Goal: Information Seeking & Learning: Learn about a topic

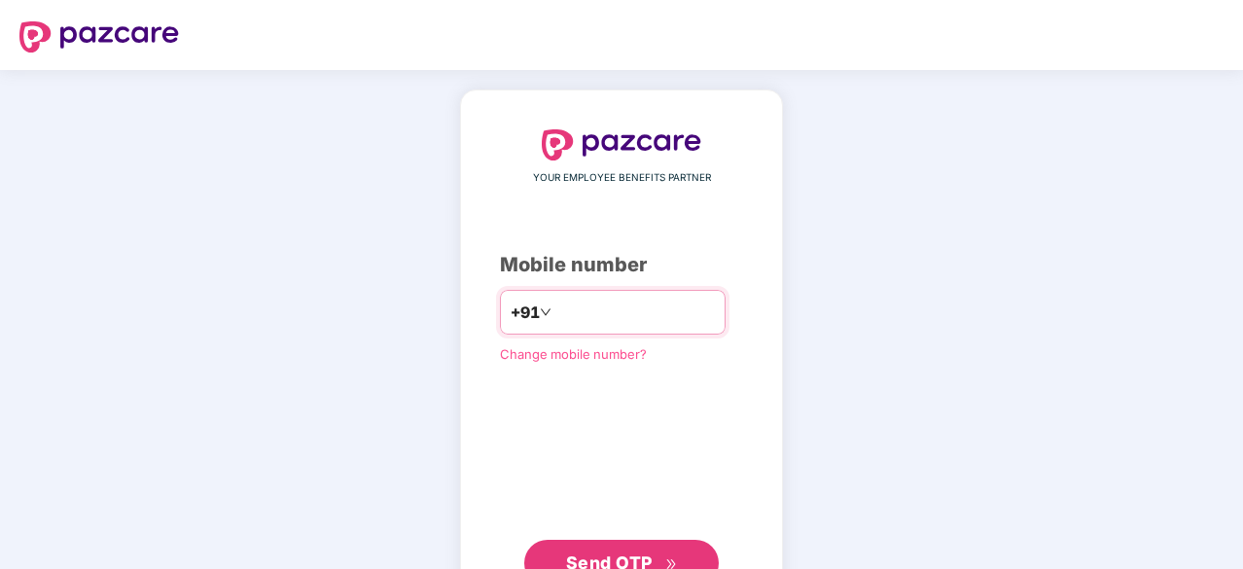
click at [597, 307] on input "number" at bounding box center [635, 312] width 160 height 31
type input "*****"
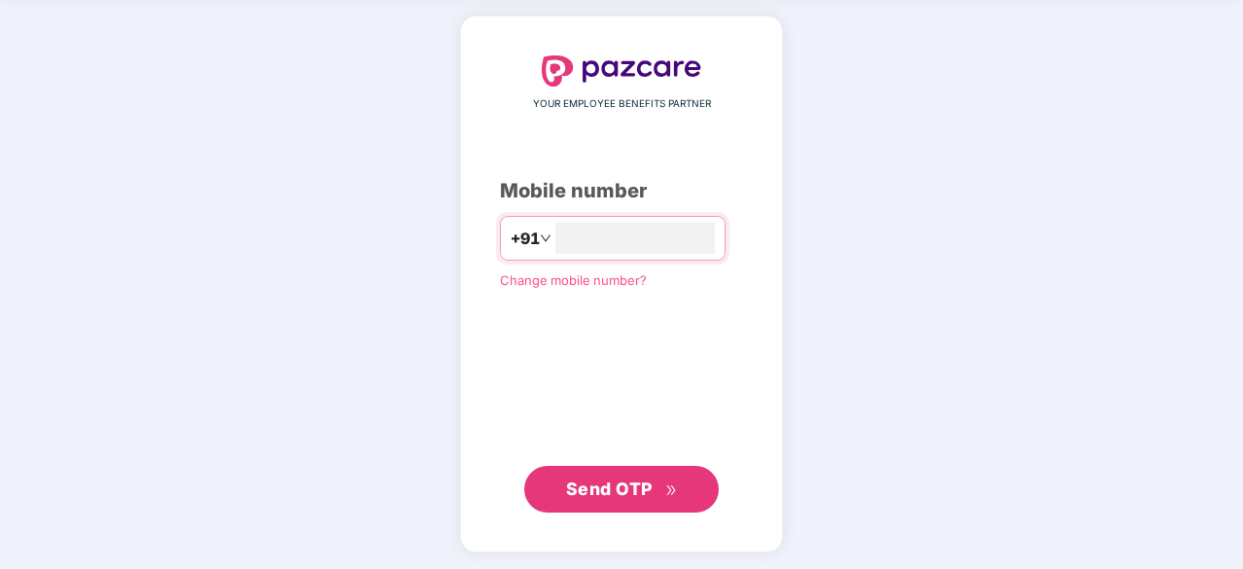
type input "**********"
drag, startPoint x: 593, startPoint y: 482, endPoint x: 611, endPoint y: 488, distance: 18.5
click at [593, 482] on span "Send OTP" at bounding box center [609, 490] width 87 height 20
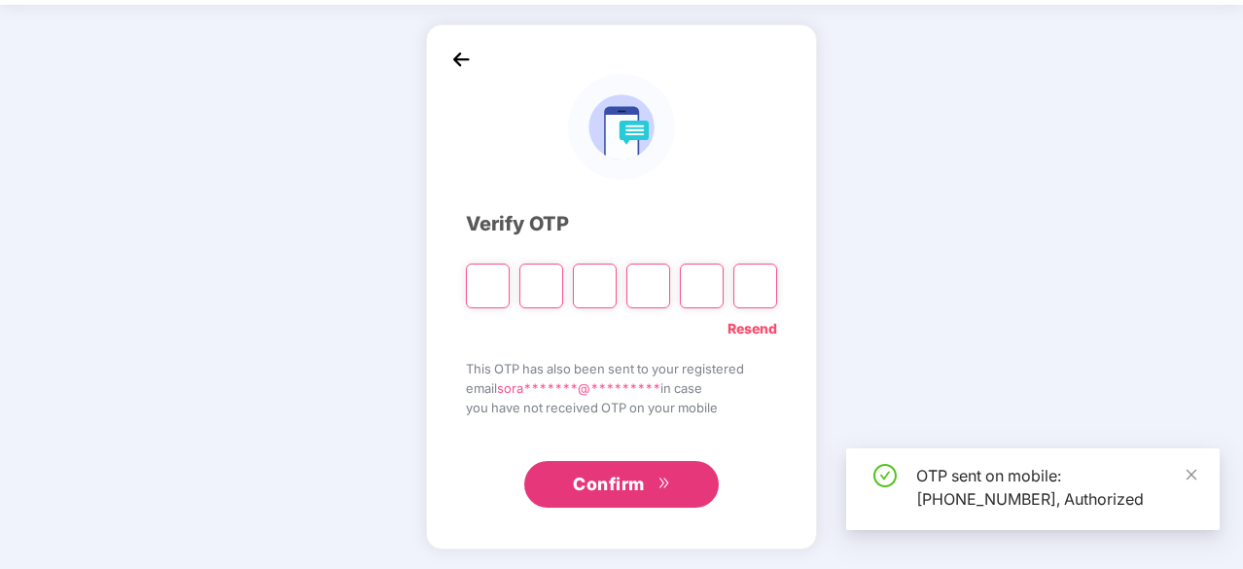
scroll to position [64, 0]
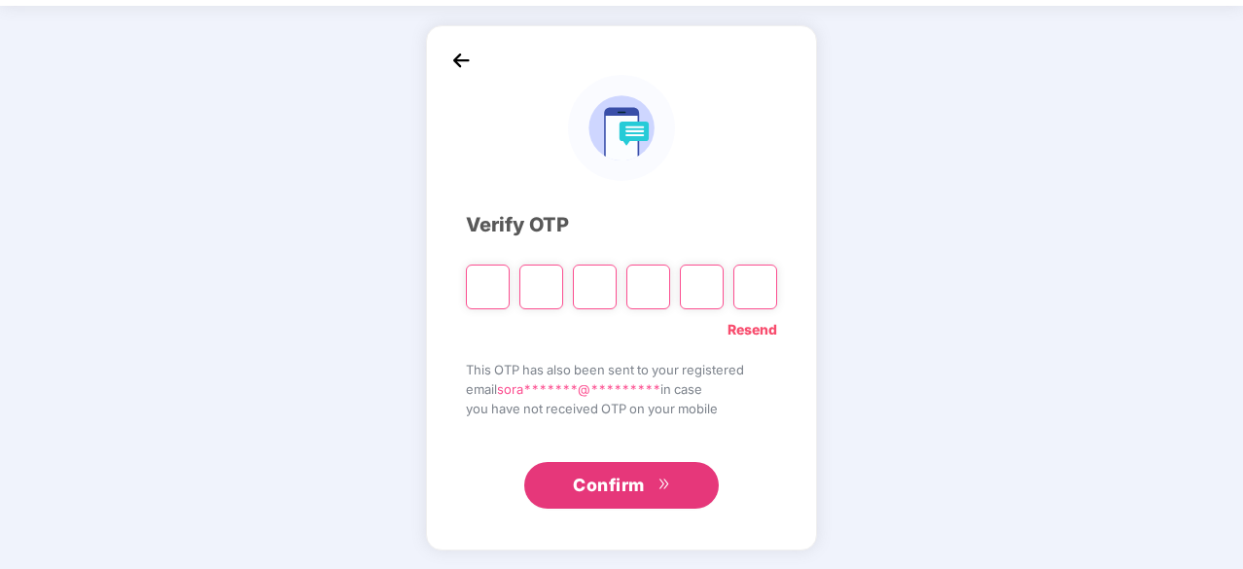
type input "*"
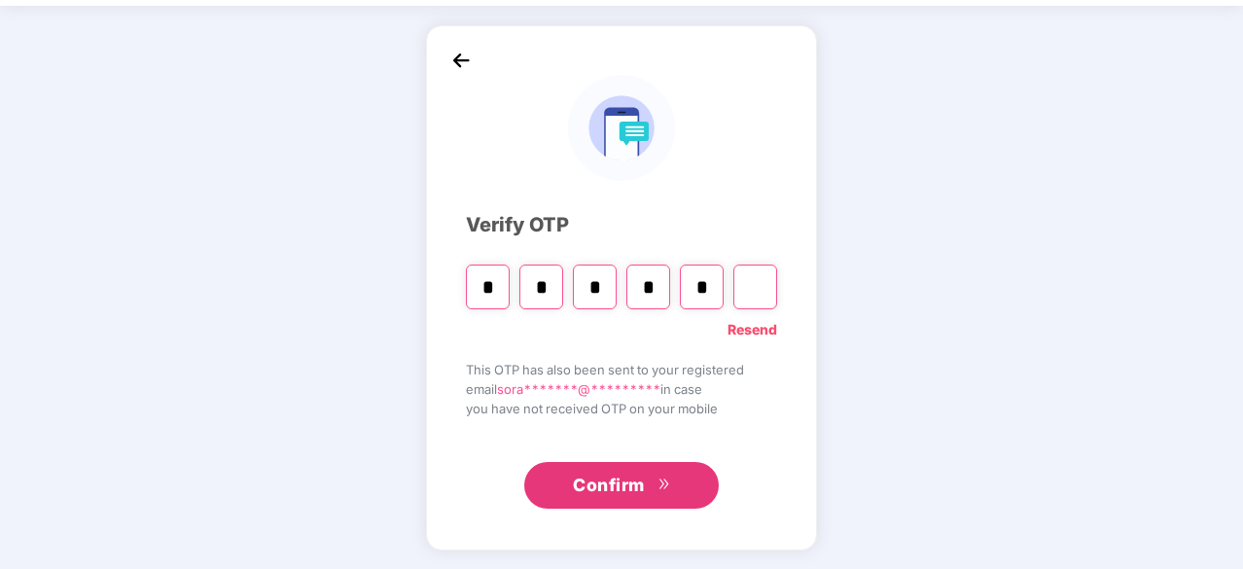
type input "*"
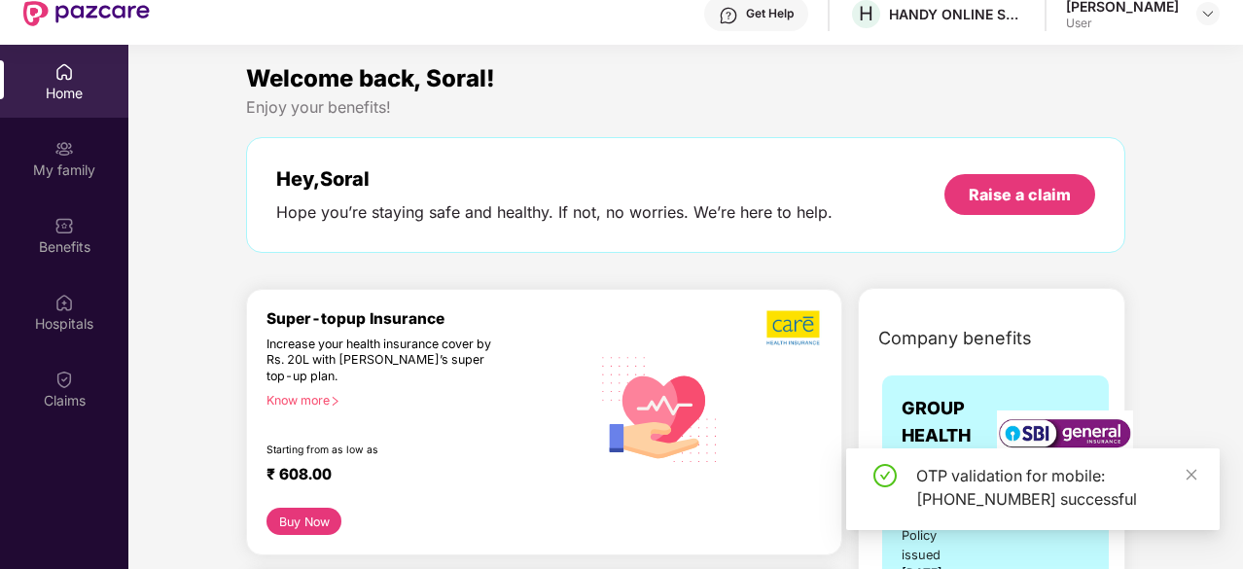
click at [1189, 472] on icon "close" at bounding box center [1192, 474] width 11 height 11
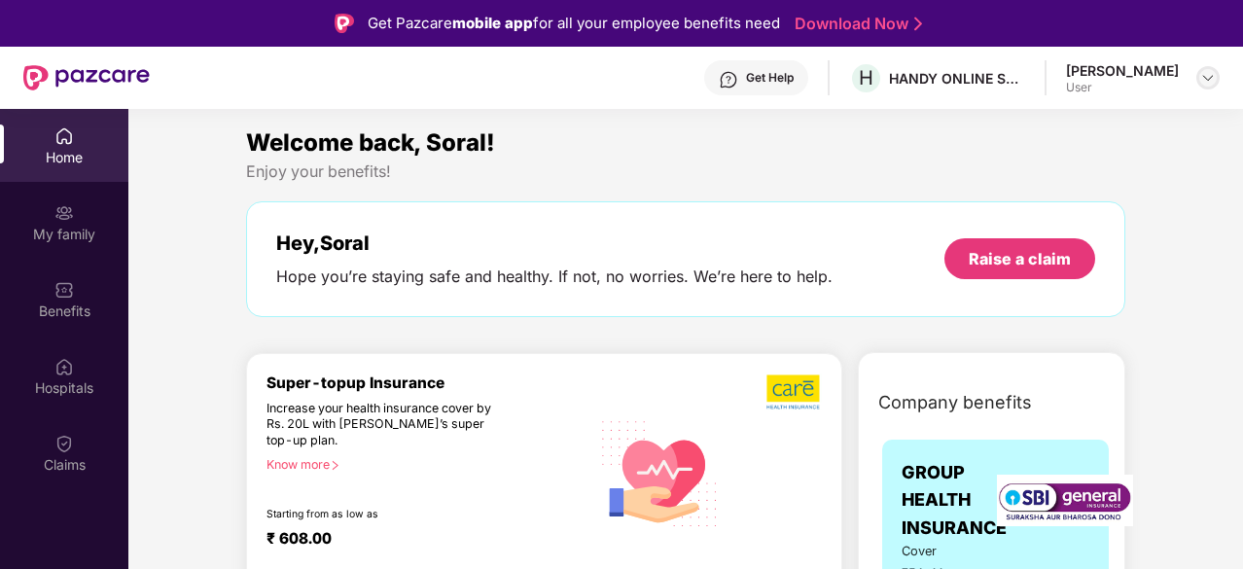
click at [1206, 79] on img at bounding box center [1208, 78] width 16 height 16
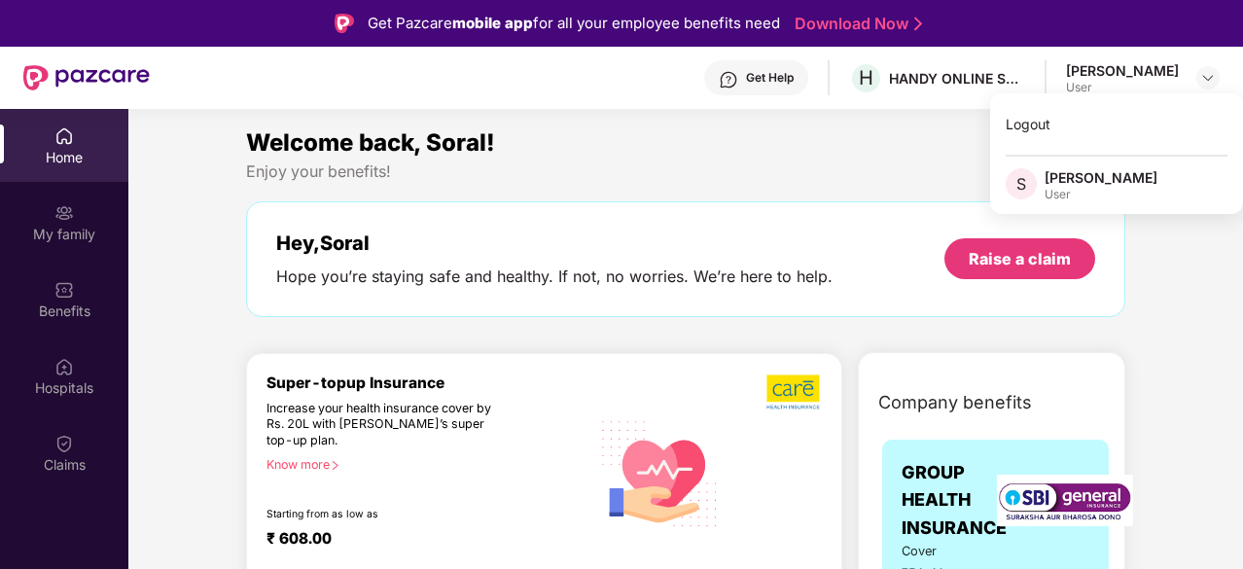
click at [1056, 183] on div "[PERSON_NAME]" at bounding box center [1101, 177] width 113 height 18
click at [1056, 183] on div "Welcome back, Soral! Enjoy your benefits! Hey, [PERSON_NAME] Hope you’re stayin…" at bounding box center [685, 231] width 895 height 212
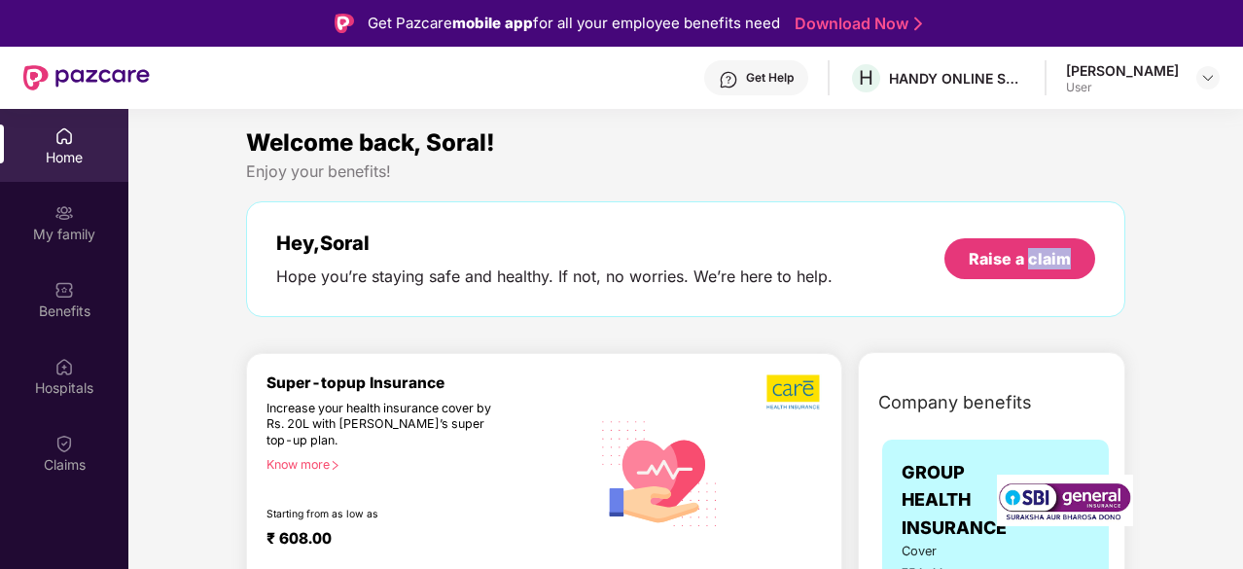
click at [1128, 84] on div "User" at bounding box center [1122, 88] width 113 height 16
click at [1130, 80] on div "User" at bounding box center [1122, 88] width 113 height 16
click at [1132, 77] on div "Soral Singh" at bounding box center [1122, 70] width 113 height 18
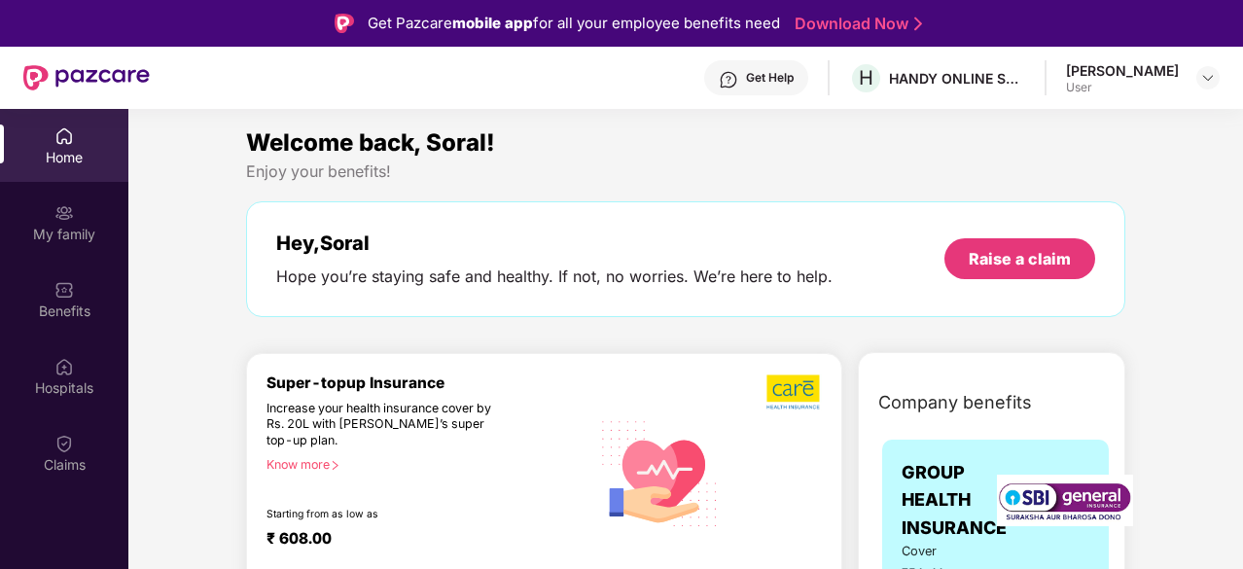
click at [1143, 71] on div "Soral Singh" at bounding box center [1122, 70] width 113 height 18
click at [47, 229] on div "My family" at bounding box center [64, 234] width 128 height 19
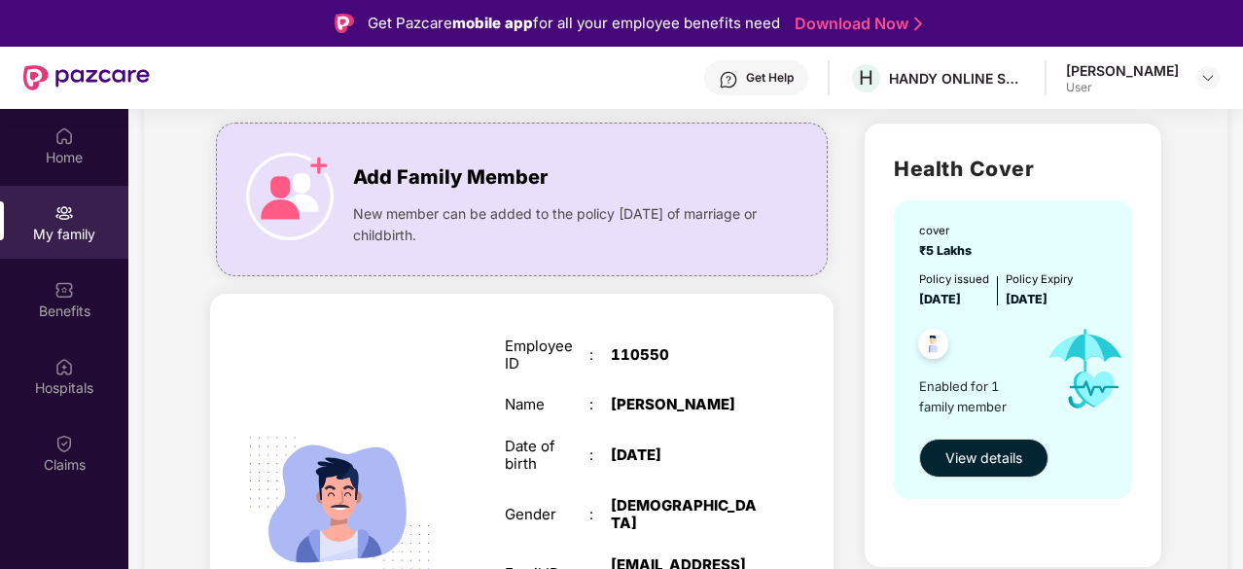
scroll to position [195, 0]
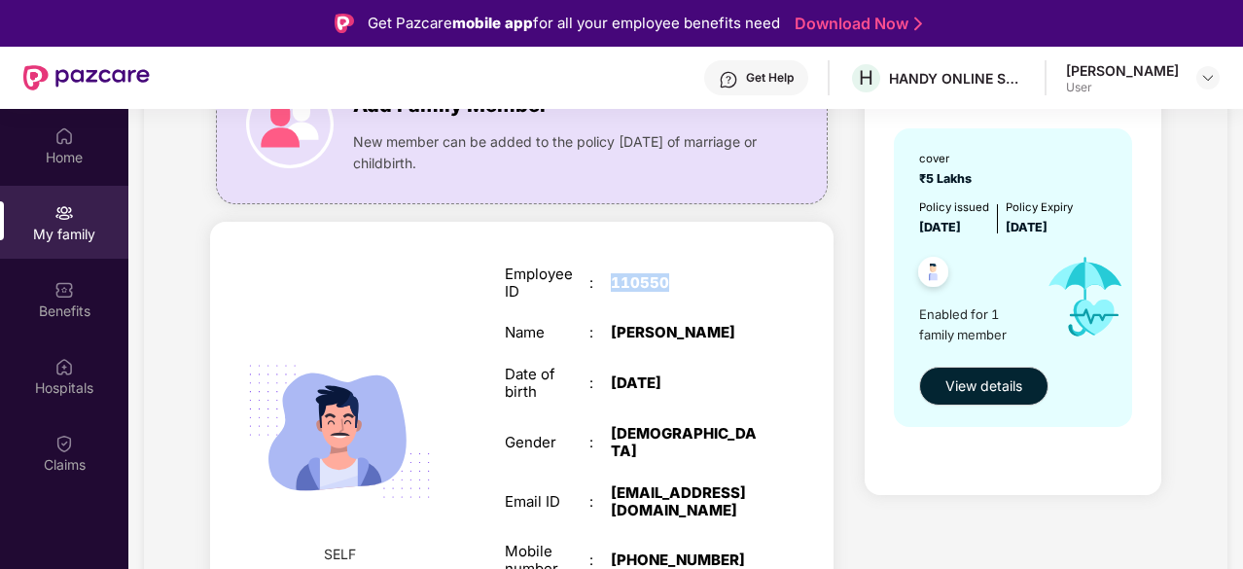
drag, startPoint x: 610, startPoint y: 277, endPoint x: 670, endPoint y: 281, distance: 60.4
click at [670, 281] on div "110550" at bounding box center [685, 283] width 148 height 18
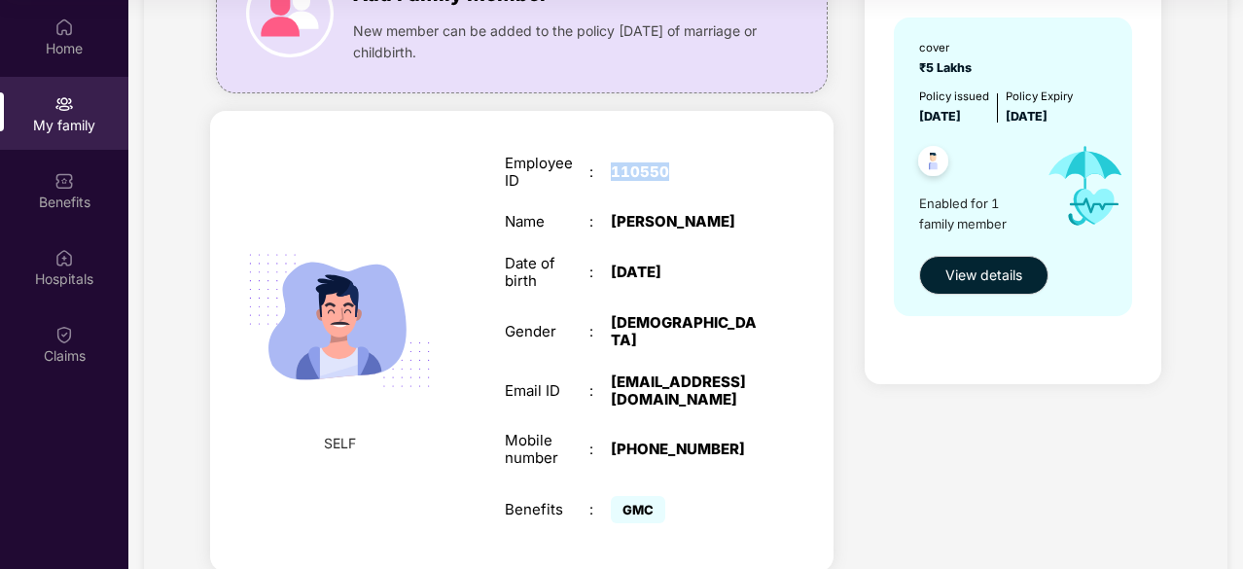
scroll to position [162, 0]
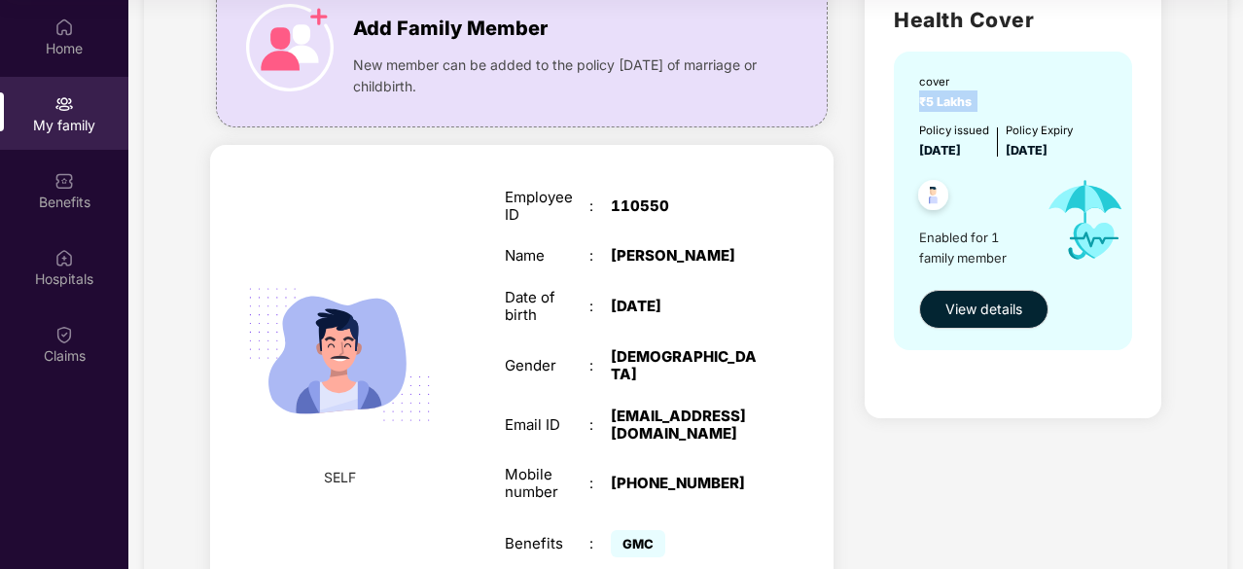
drag, startPoint x: 916, startPoint y: 99, endPoint x: 978, endPoint y: 98, distance: 61.3
click at [978, 98] on div "cover ₹5 Lakhs Policy issued 15 Apr 2025 Policy Expiry 14 Apr 2026 Enabled for …" at bounding box center [1012, 201] width 237 height 299
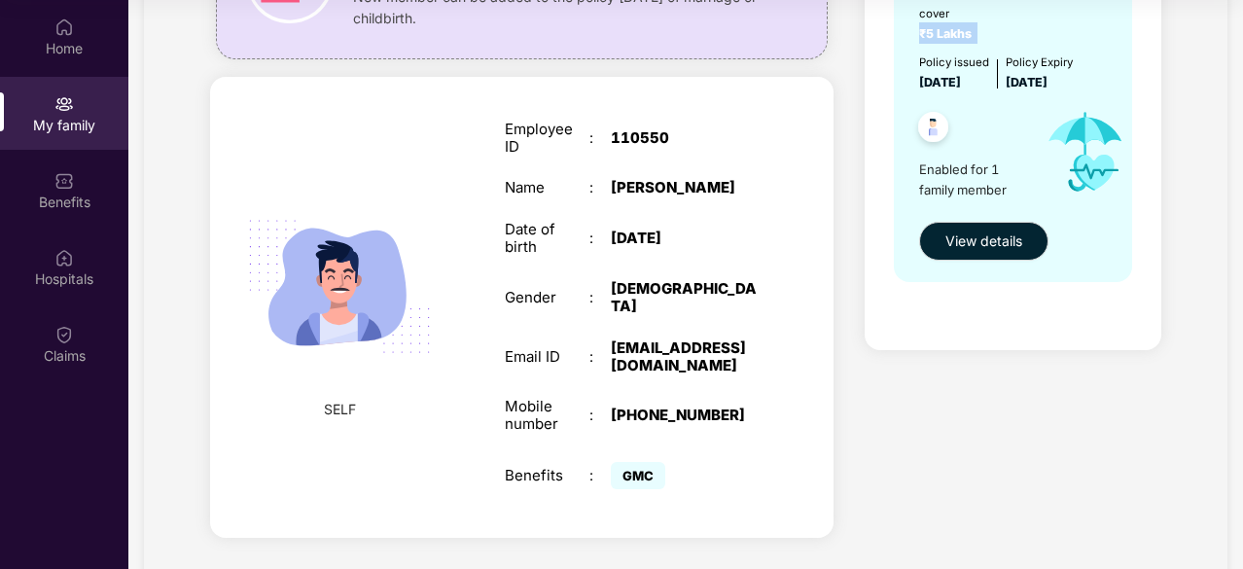
scroll to position [260, 0]
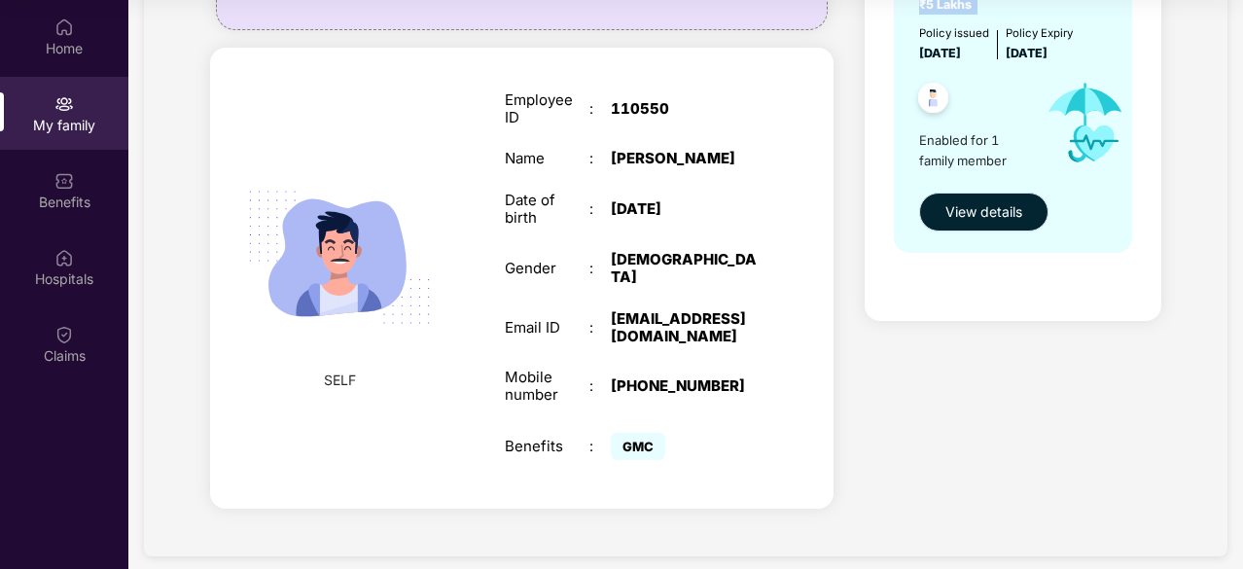
click at [988, 208] on span "View details" at bounding box center [983, 211] width 77 height 21
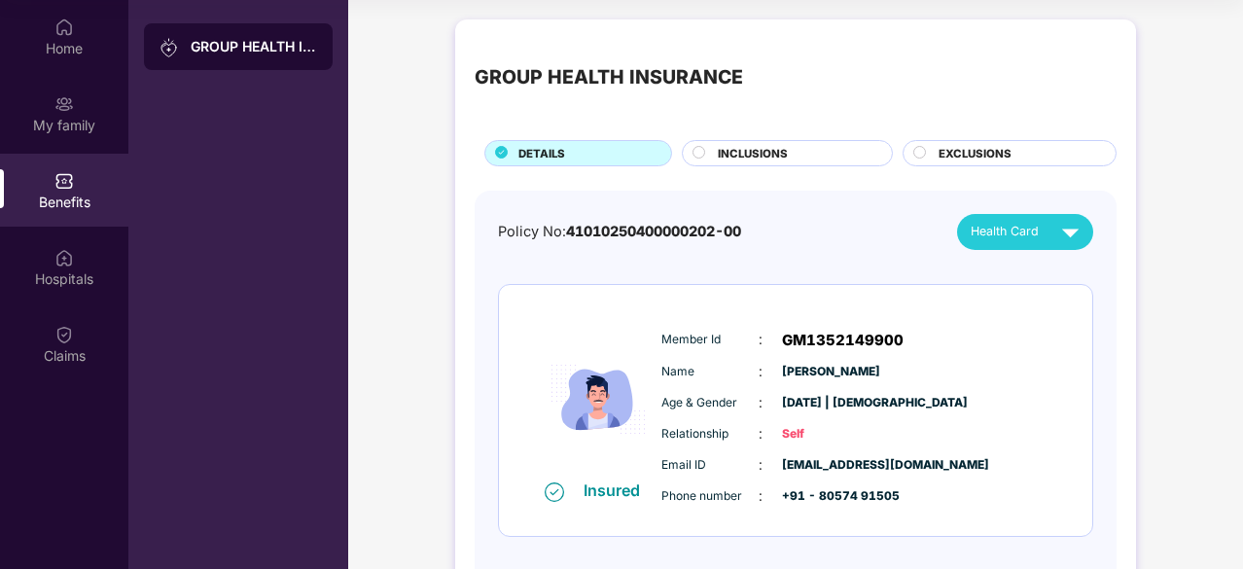
scroll to position [87, 0]
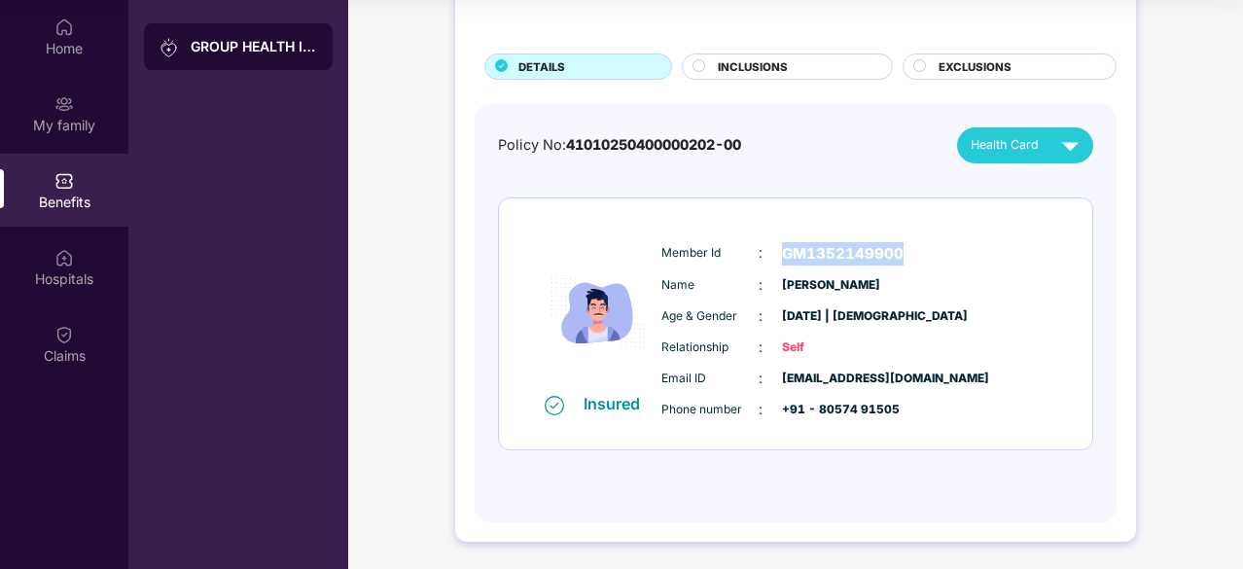
drag, startPoint x: 780, startPoint y: 244, endPoint x: 907, endPoint y: 249, distance: 126.5
click at [907, 249] on div "Member Id : GM1352149900" at bounding box center [854, 253] width 386 height 23
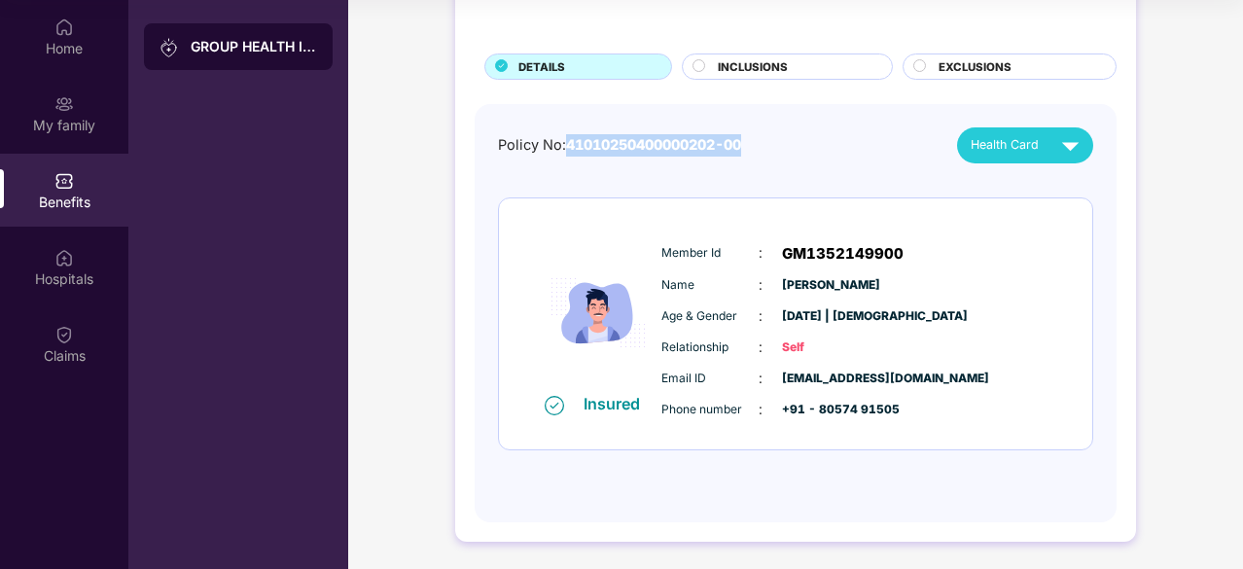
drag, startPoint x: 570, startPoint y: 145, endPoint x: 749, endPoint y: 152, distance: 179.1
click at [741, 152] on span "41010250400000202-00" at bounding box center [653, 144] width 175 height 17
click at [808, 186] on div "Policy No: 41010250400000202-00 Health Card Insured Member Id : GM1352149900 Na…" at bounding box center [795, 303] width 595 height 353
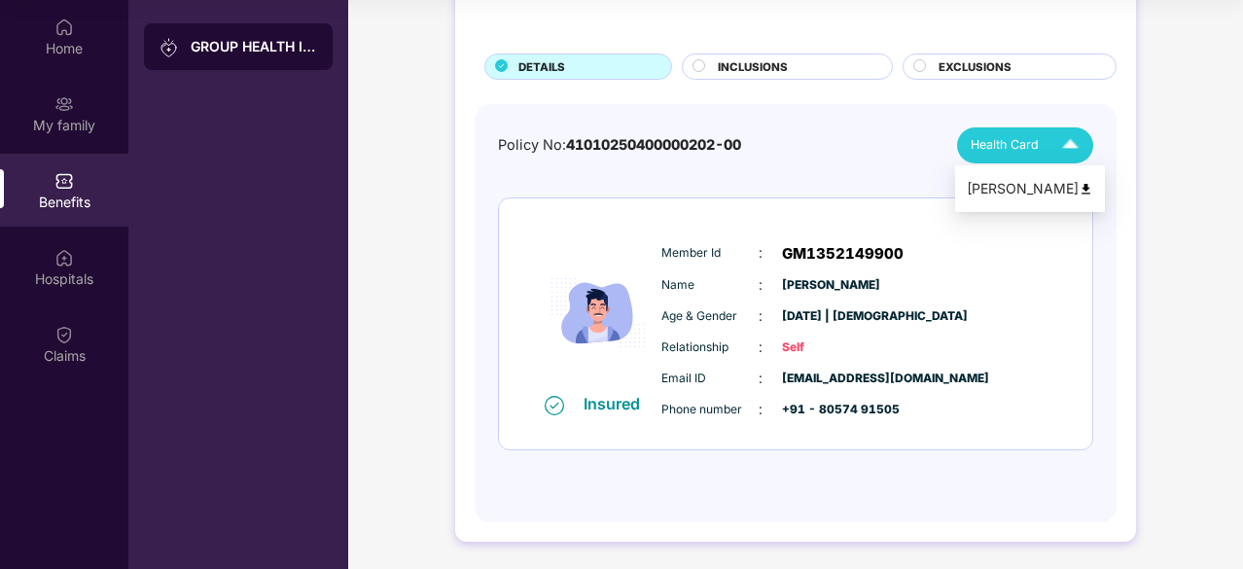
click at [1079, 191] on img at bounding box center [1086, 189] width 15 height 15
click at [698, 62] on circle at bounding box center [700, 65] width 12 height 12
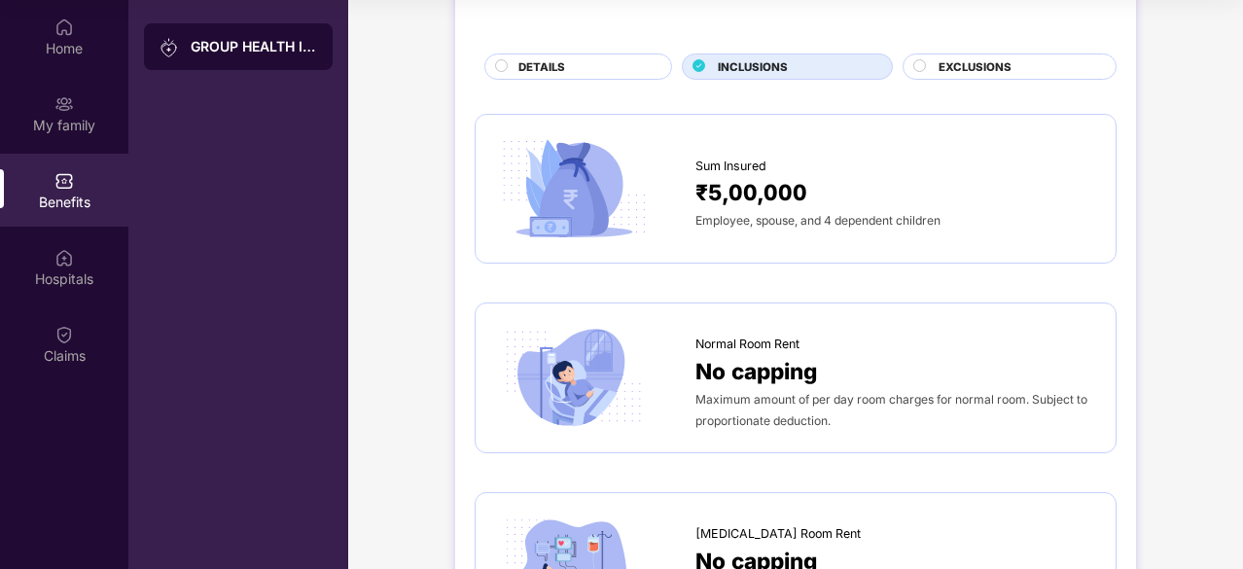
scroll to position [184, 0]
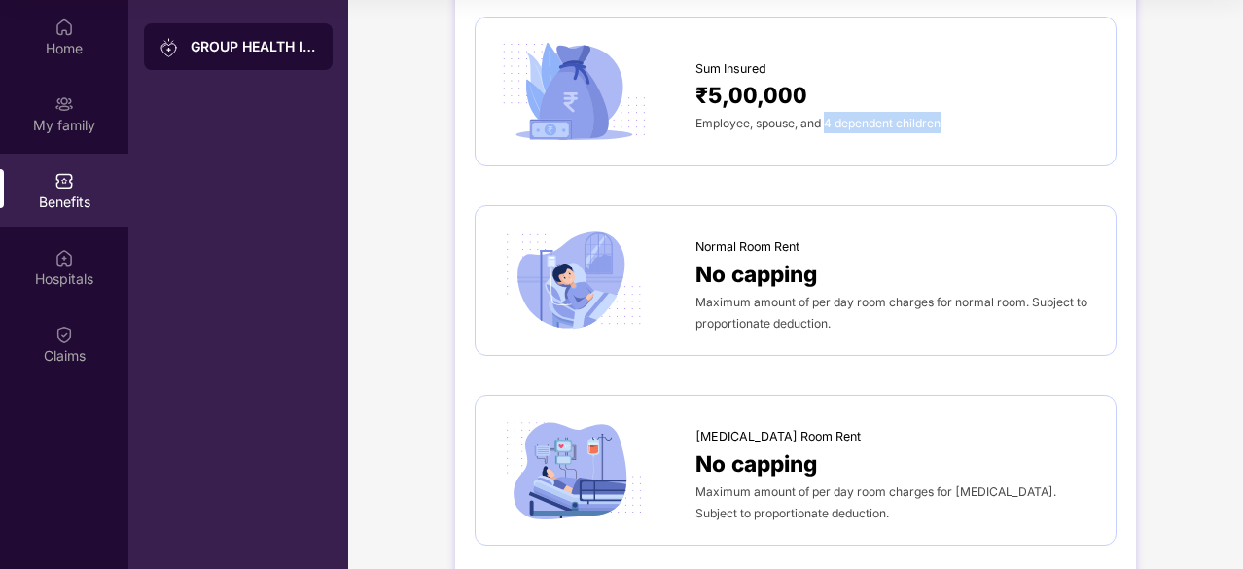
drag, startPoint x: 829, startPoint y: 126, endPoint x: 943, endPoint y: 137, distance: 115.3
click at [943, 137] on div "Sum Insured ₹5,00,000 Employee, spouse, and 4 dependent children" at bounding box center [795, 92] width 601 height 110
drag, startPoint x: 827, startPoint y: 127, endPoint x: 945, endPoint y: 127, distance: 118.7
click at [945, 127] on div "Employee, spouse, and 4 dependent children" at bounding box center [895, 122] width 401 height 21
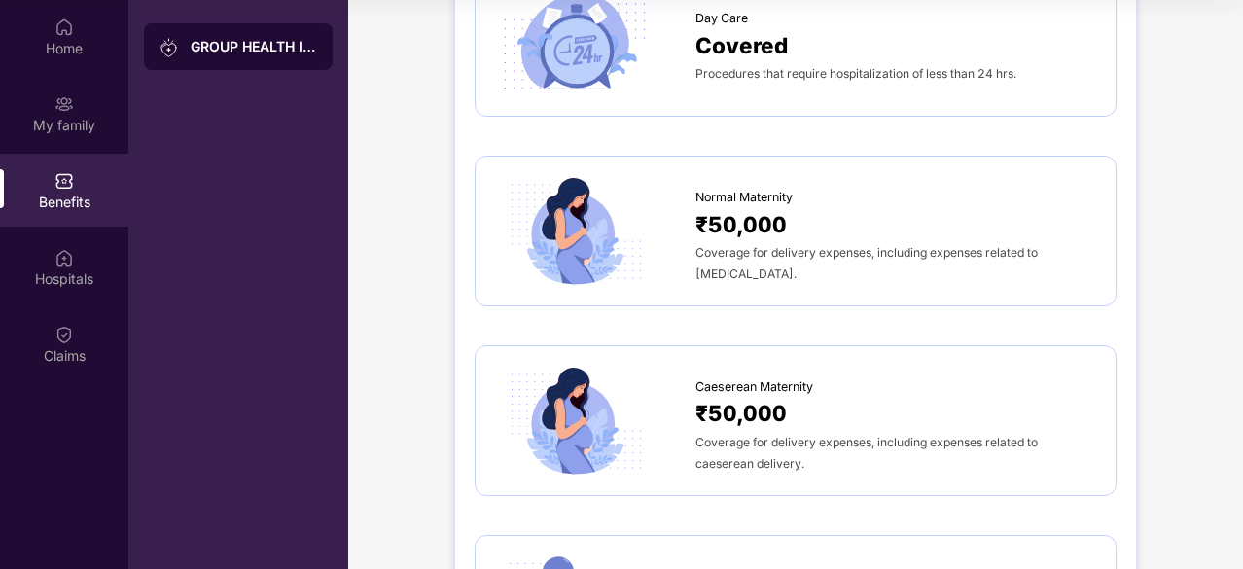
scroll to position [1643, 0]
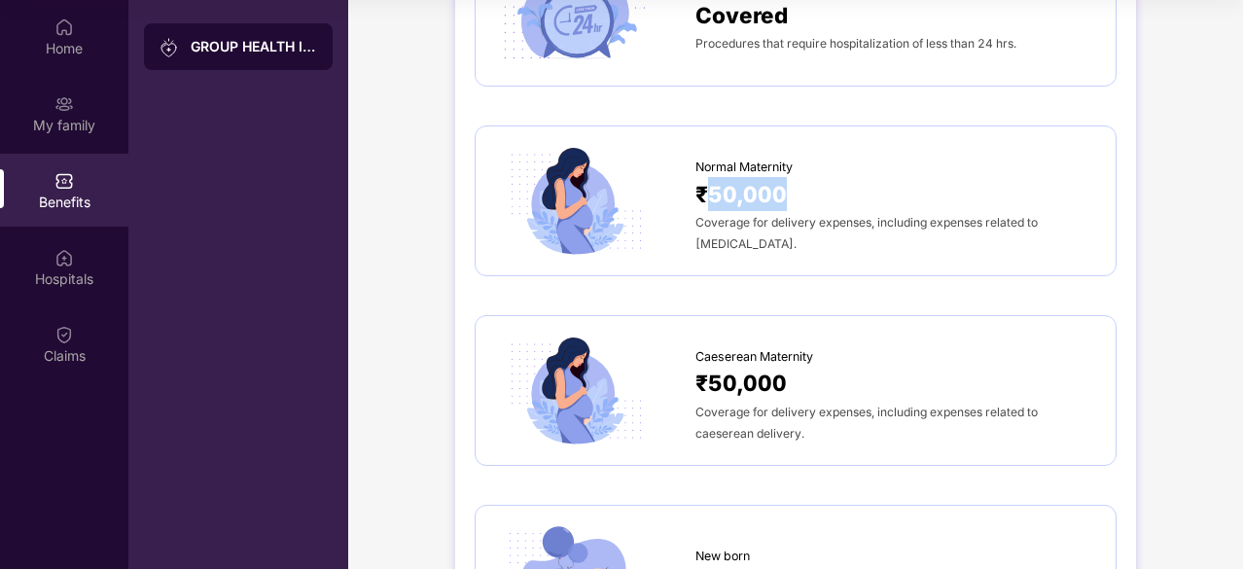
drag, startPoint x: 714, startPoint y: 202, endPoint x: 783, endPoint y: 202, distance: 69.1
click at [783, 202] on span "₹50,000" at bounding box center [740, 194] width 91 height 34
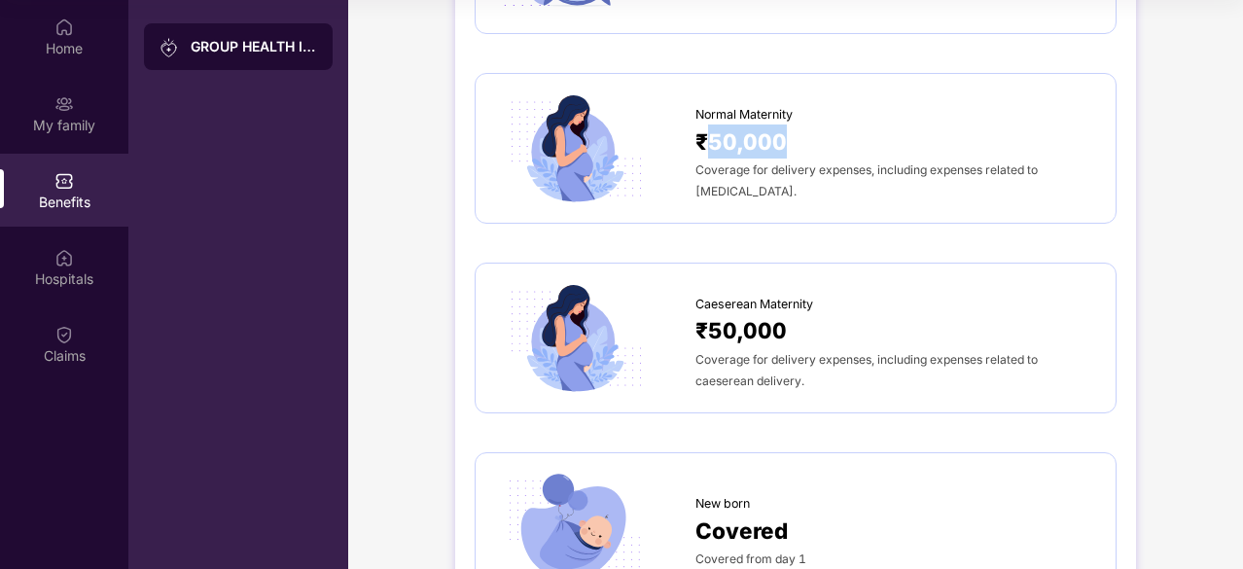
scroll to position [1740, 0]
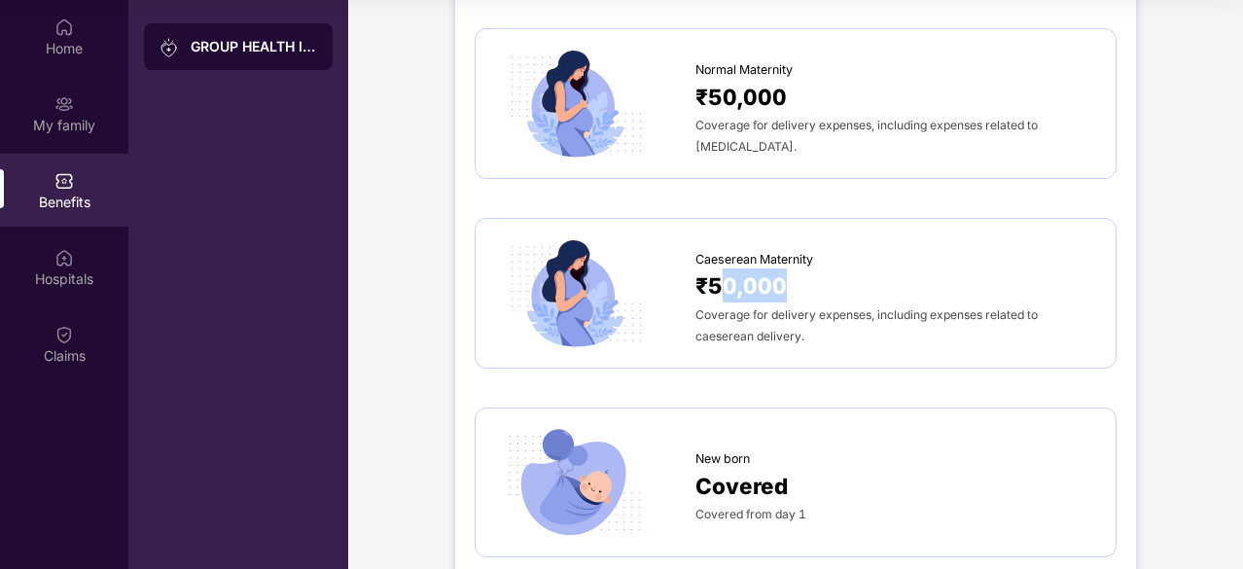
drag, startPoint x: 722, startPoint y: 292, endPoint x: 787, endPoint y: 293, distance: 65.2
click at [787, 293] on div "₹50,000" at bounding box center [895, 285] width 401 height 34
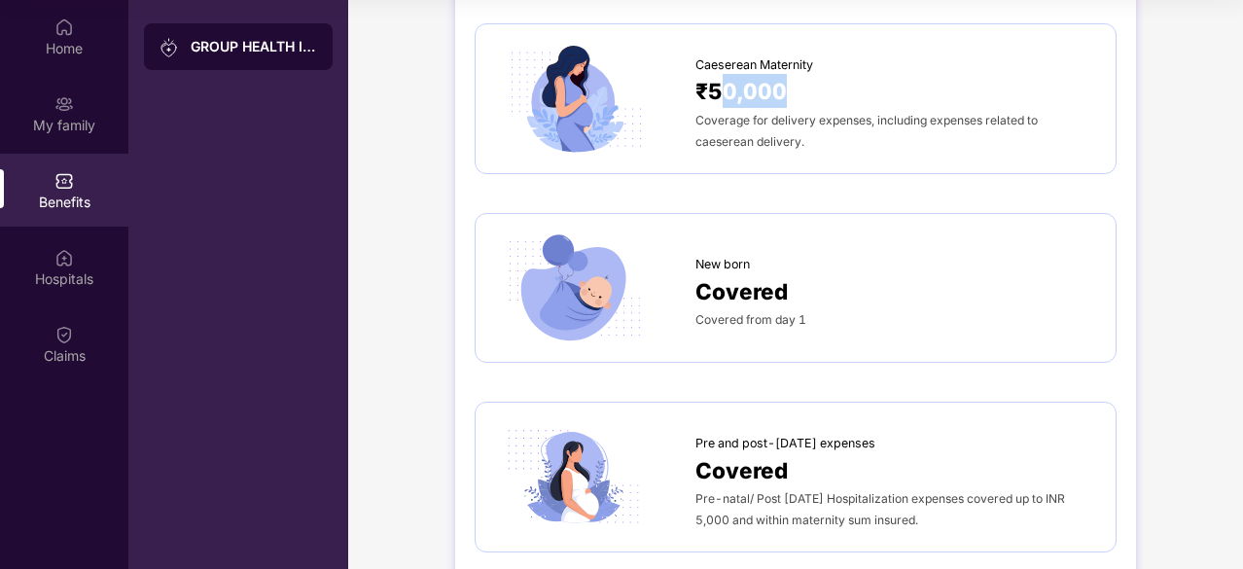
scroll to position [1837, 0]
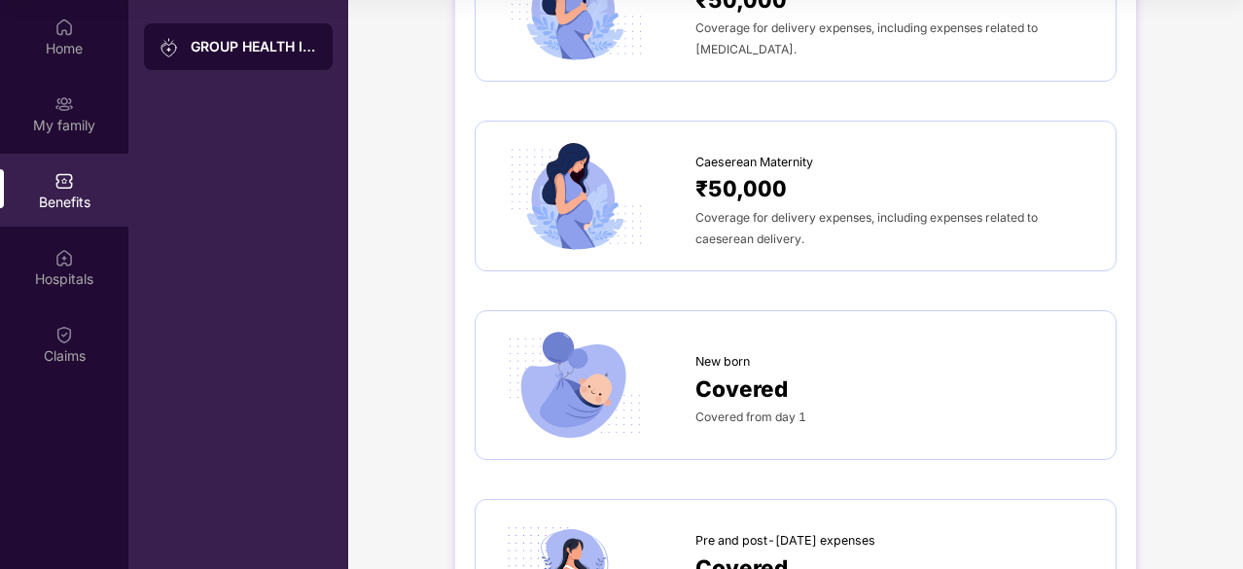
click at [823, 236] on div "Coverage for delivery expenses, including expenses related to caeserean deliver…" at bounding box center [895, 227] width 401 height 43
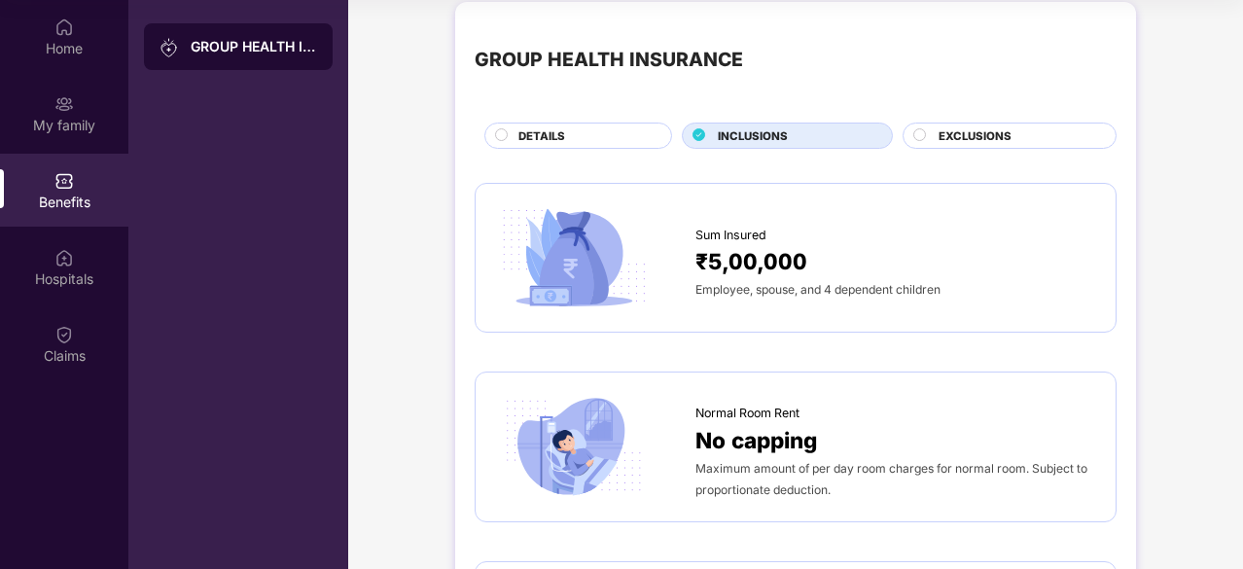
scroll to position [0, 0]
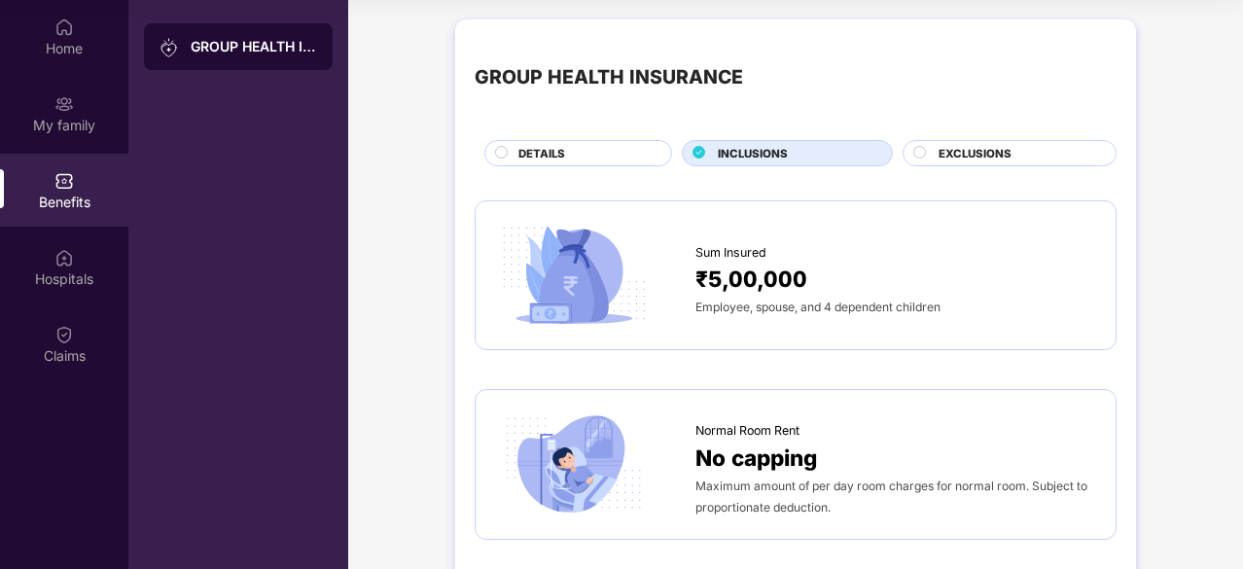
click at [917, 152] on circle at bounding box center [920, 152] width 12 height 12
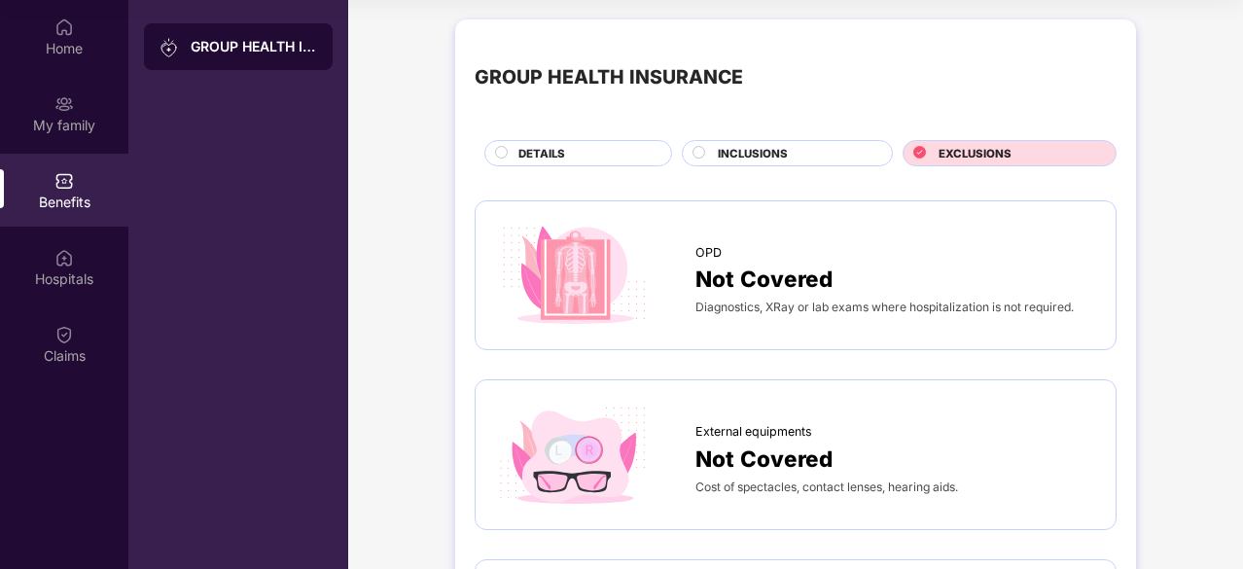
click at [694, 152] on circle at bounding box center [700, 152] width 12 height 12
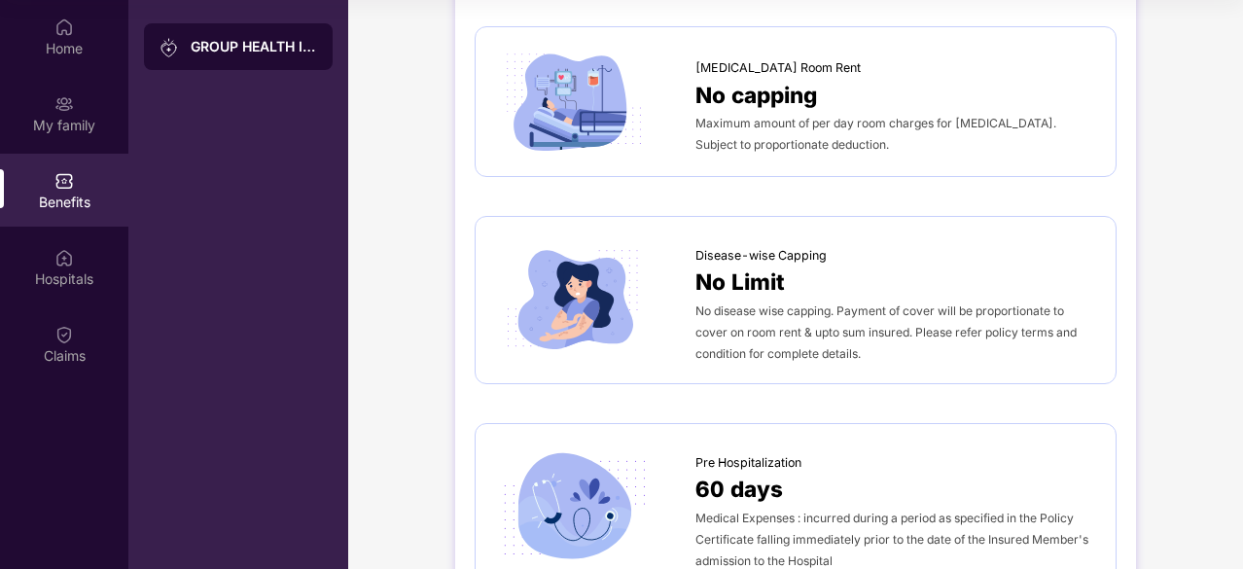
scroll to position [584, 0]
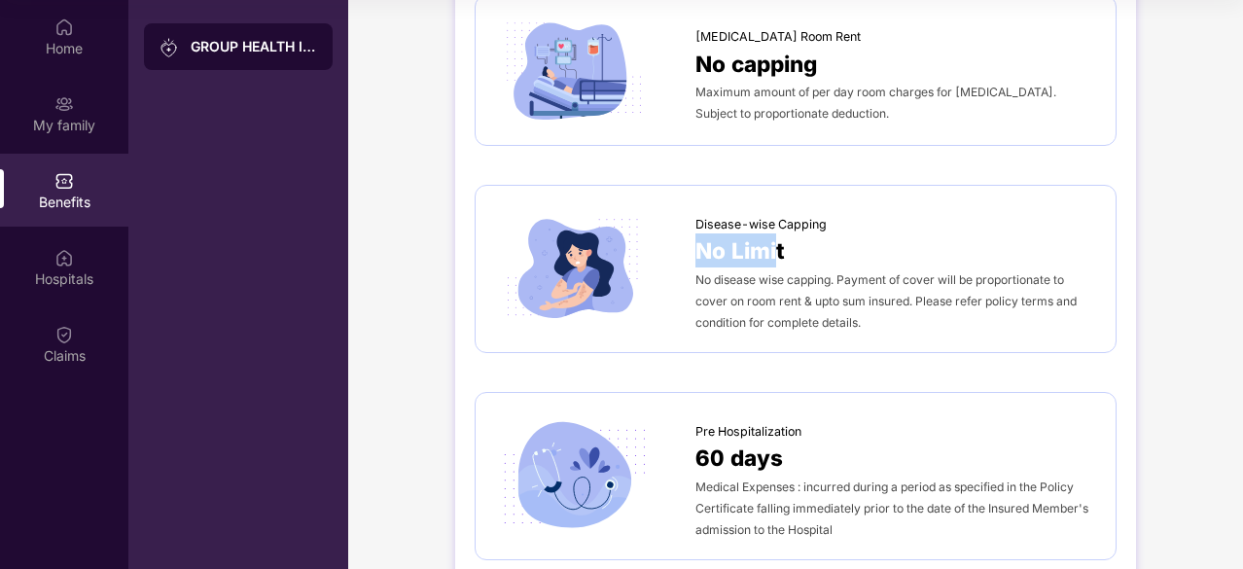
drag, startPoint x: 698, startPoint y: 242, endPoint x: 778, endPoint y: 243, distance: 79.8
click at [778, 243] on span "No Limit" at bounding box center [739, 250] width 89 height 34
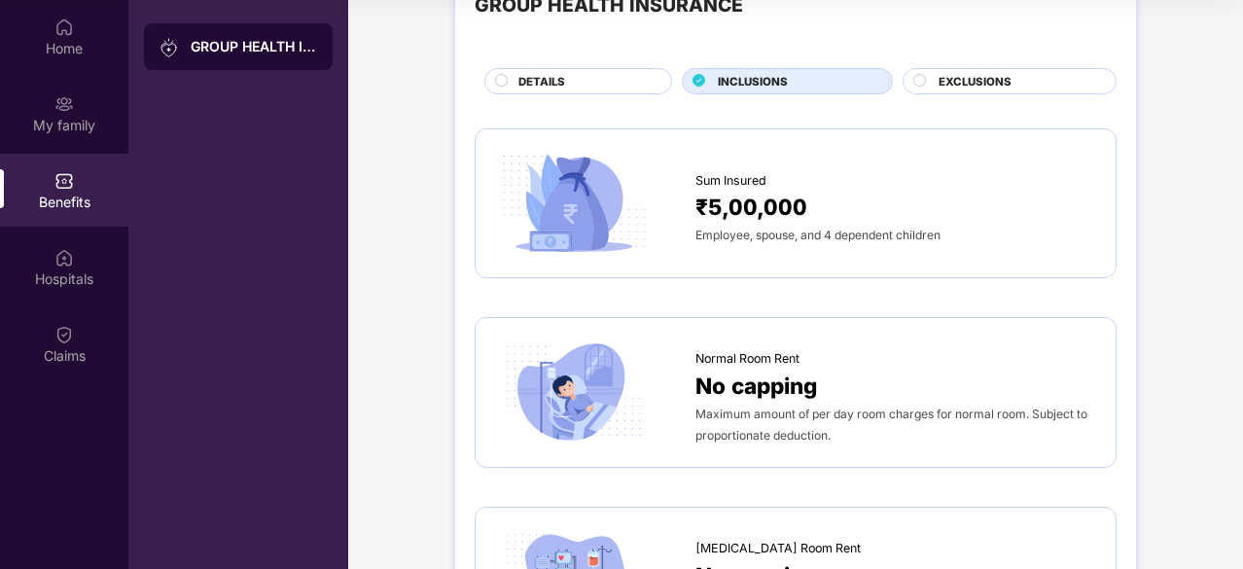
scroll to position [0, 0]
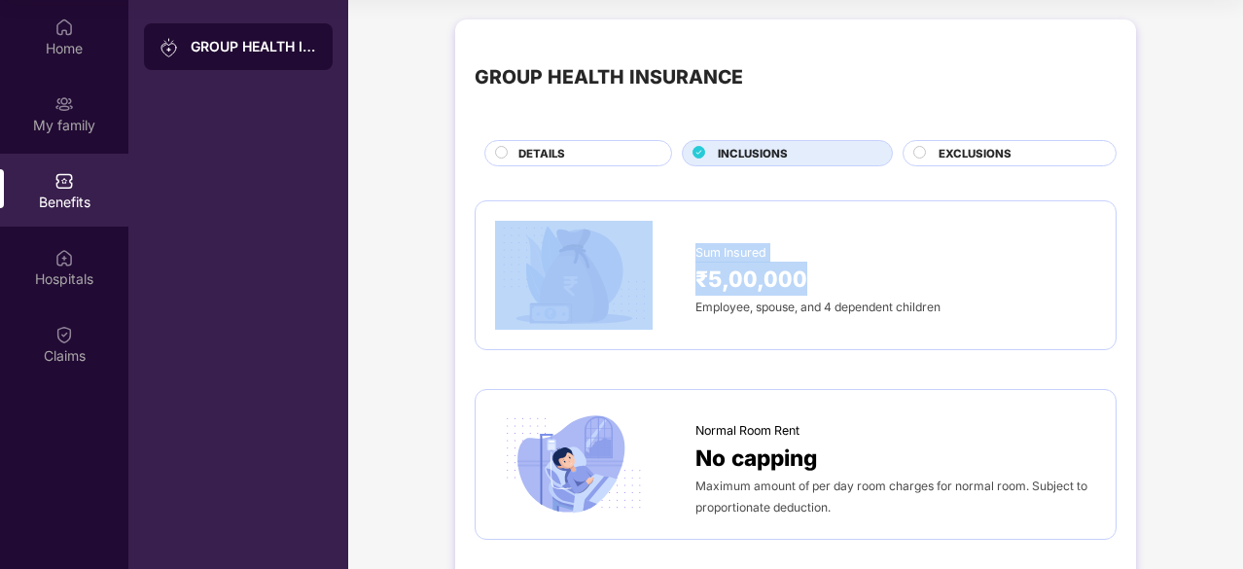
drag, startPoint x: 681, startPoint y: 266, endPoint x: 813, endPoint y: 278, distance: 132.9
click at [813, 278] on div "Sum Insured ₹5,00,000 Employee, spouse, and 4 dependent children" at bounding box center [795, 276] width 601 height 110
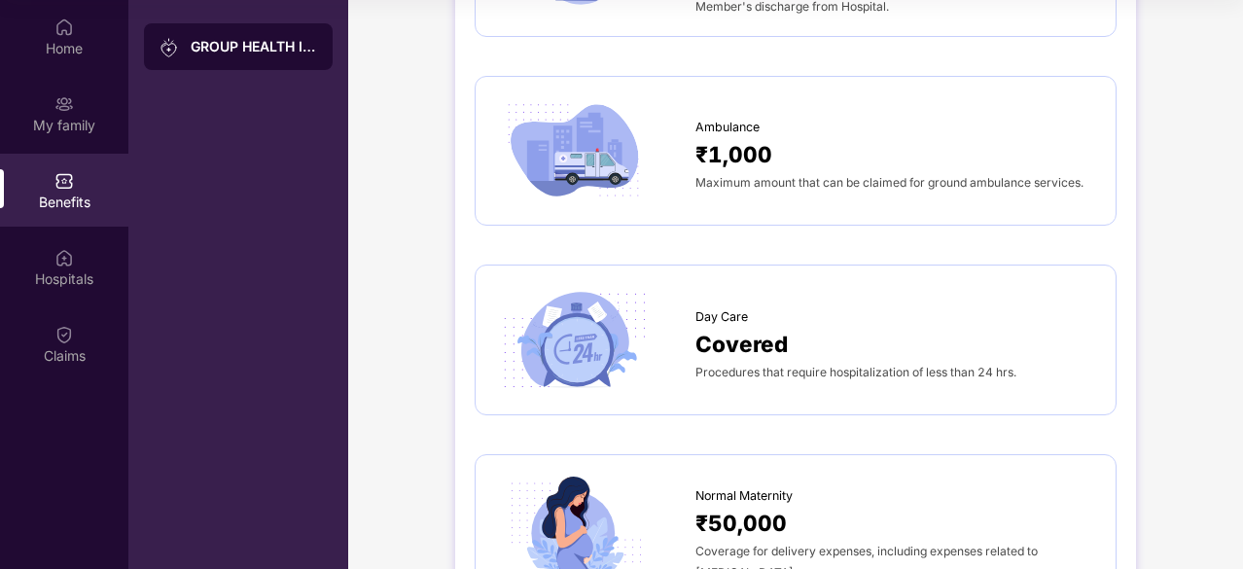
scroll to position [1167, 0]
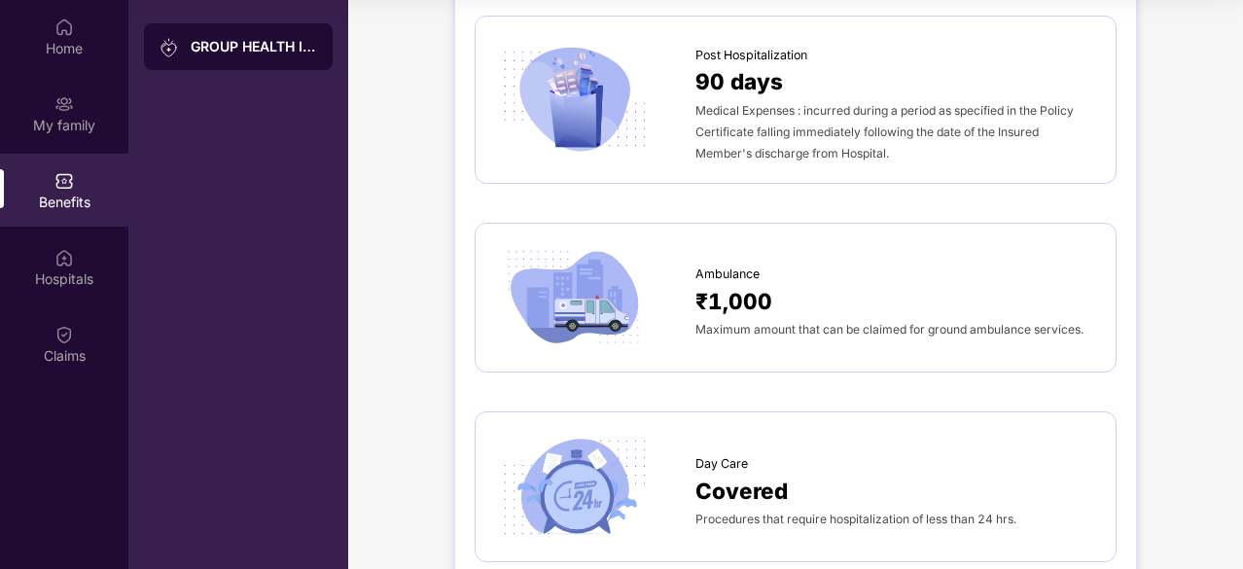
click at [65, 278] on div "Hospitals" at bounding box center [64, 278] width 128 height 19
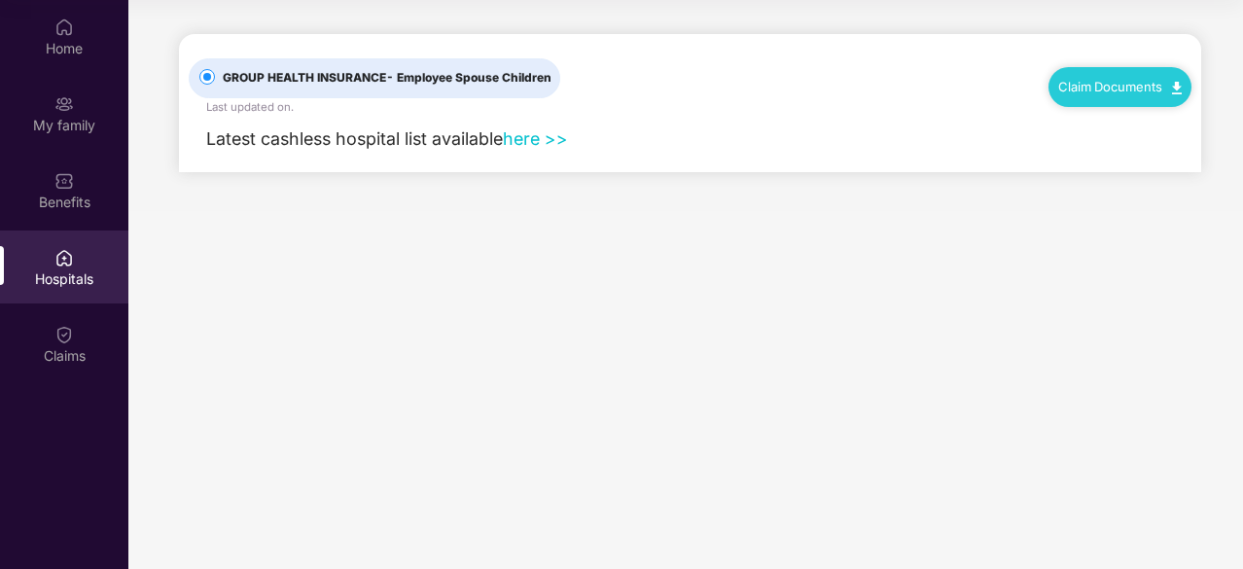
scroll to position [0, 0]
click at [558, 141] on link "here >>" at bounding box center [535, 138] width 65 height 20
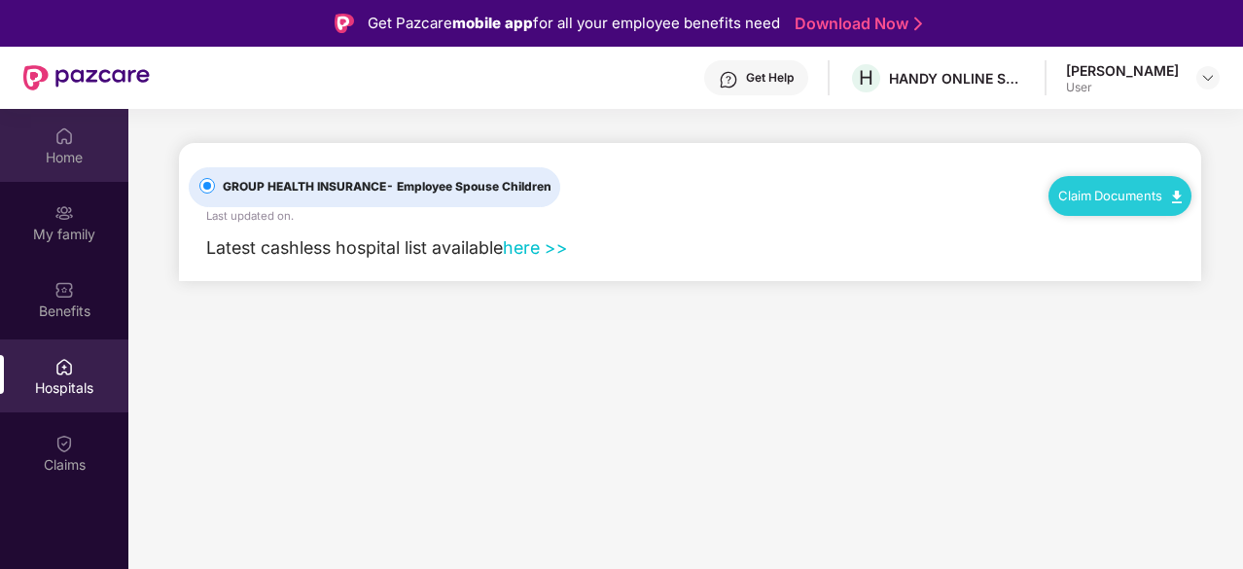
click at [73, 140] on img at bounding box center [63, 135] width 19 height 19
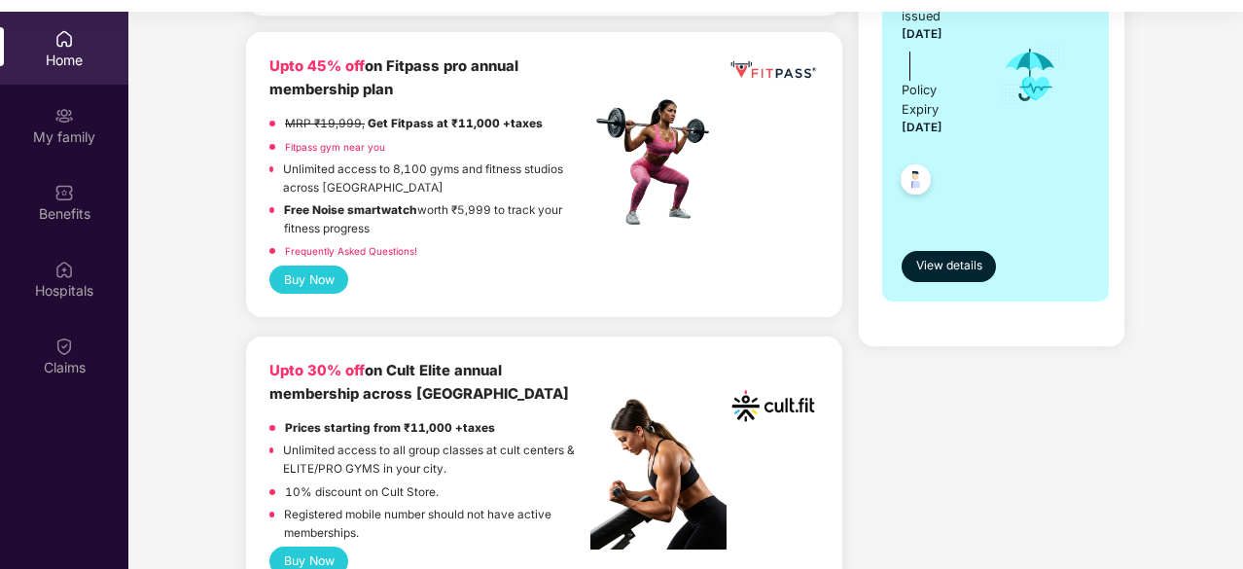
scroll to position [584, 0]
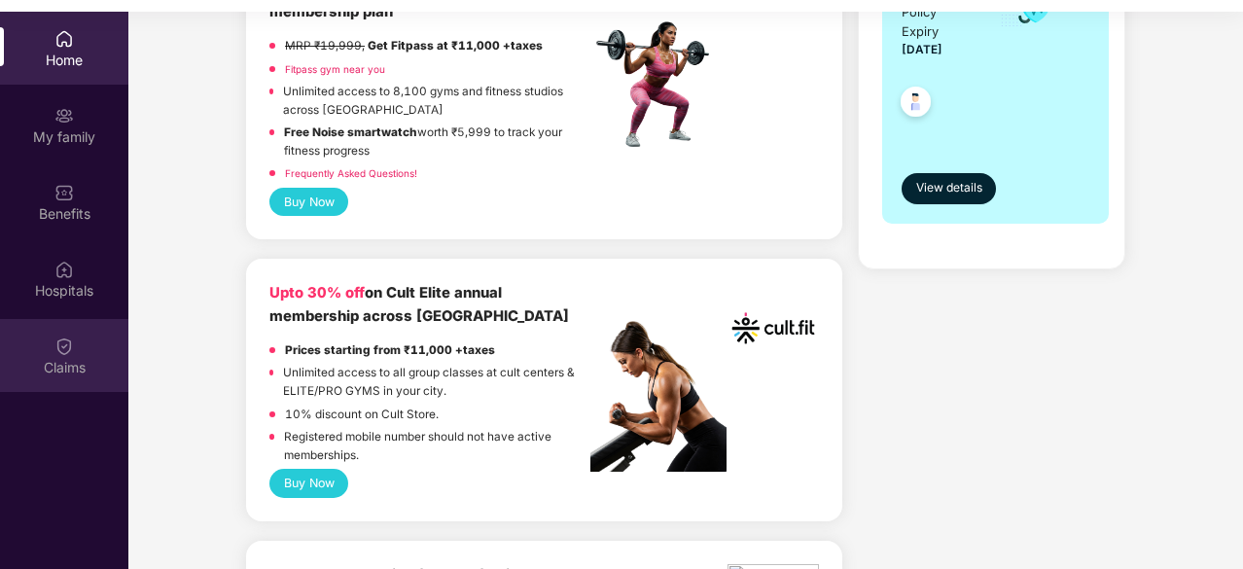
click at [64, 364] on div "Claims" at bounding box center [64, 367] width 128 height 19
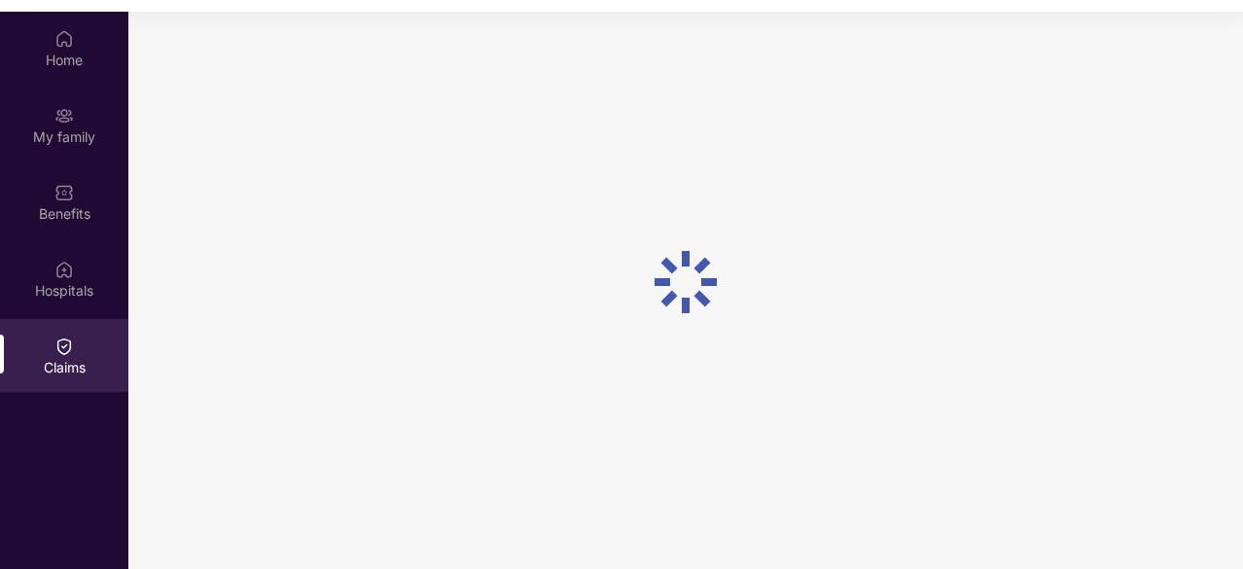
scroll to position [0, 0]
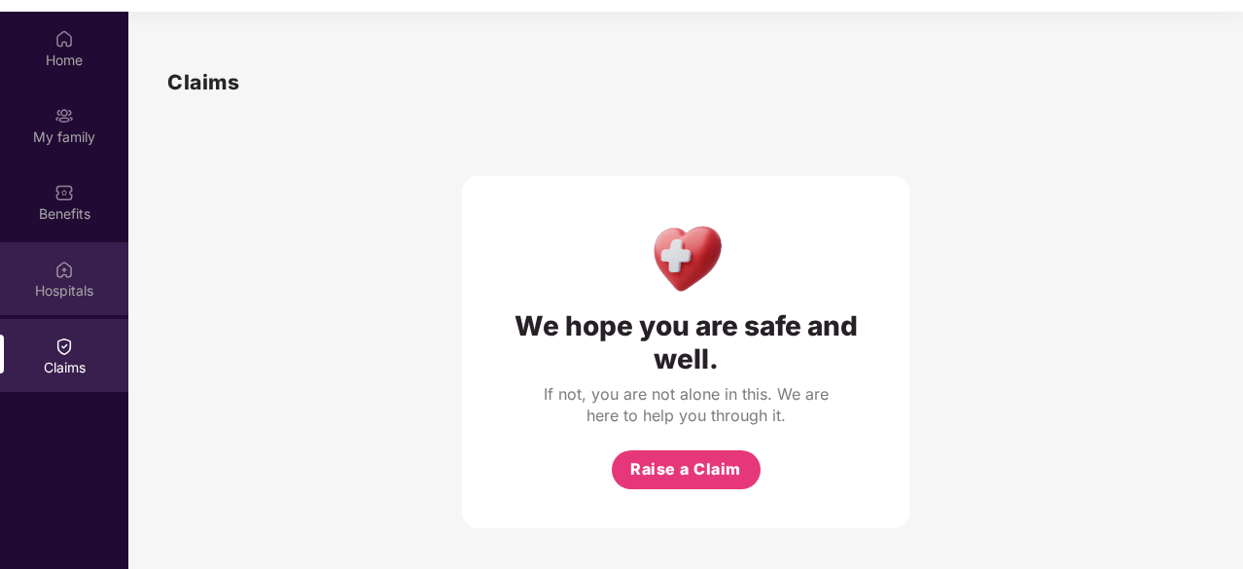
click at [76, 283] on div "Hospitals" at bounding box center [64, 290] width 128 height 19
